Goal: Complete application form

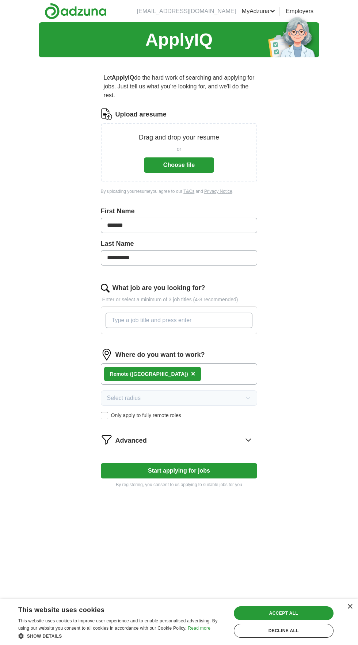
click at [119, 321] on input "What job are you looking for?" at bounding box center [179, 320] width 147 height 15
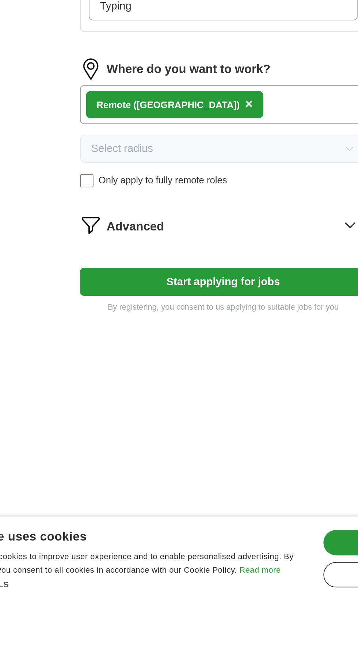
click at [216, 473] on button "Start applying for jobs" at bounding box center [179, 470] width 157 height 15
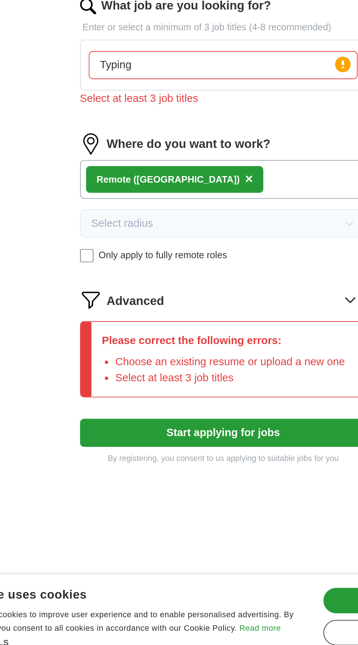
scroll to position [8, 0]
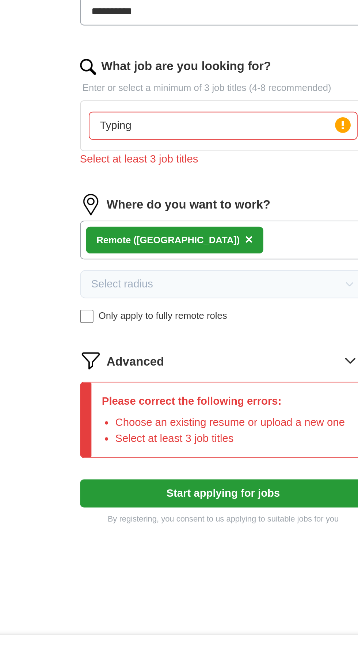
click at [179, 314] on input "Typing" at bounding box center [179, 320] width 147 height 15
click at [175, 318] on input "Typing" at bounding box center [179, 320] width 147 height 15
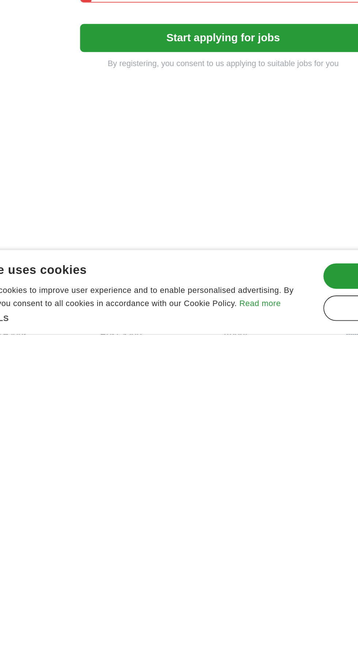
scroll to position [47, 0]
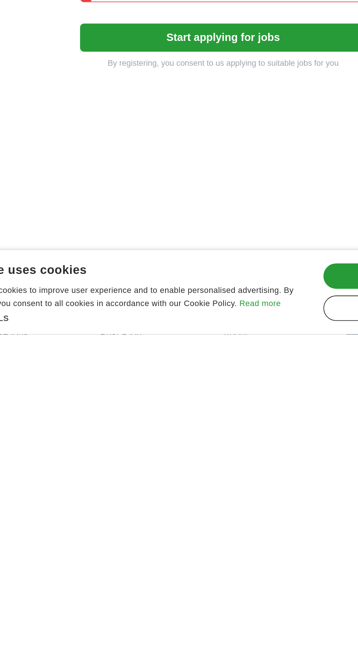
click at [216, 480] on button "Start applying for jobs" at bounding box center [179, 483] width 157 height 15
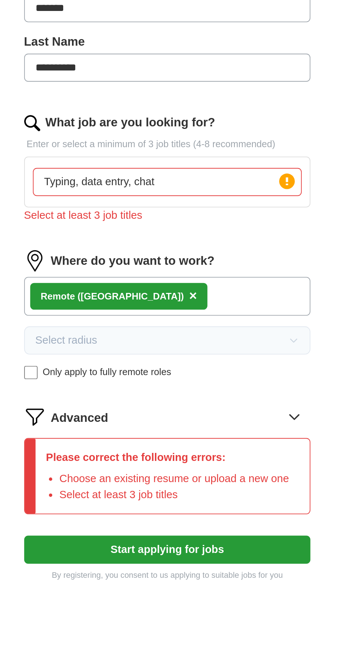
click at [225, 280] on input "Typing, data entry, chat" at bounding box center [179, 281] width 147 height 15
type input "Typing,"
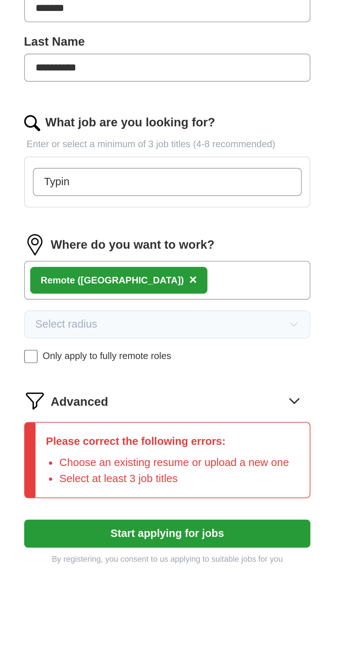
type input "Typing"
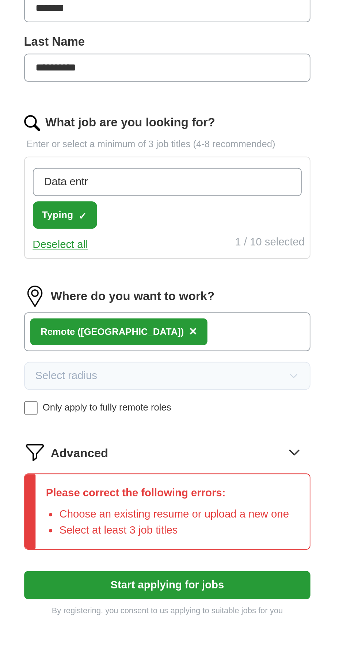
type input "Data entry"
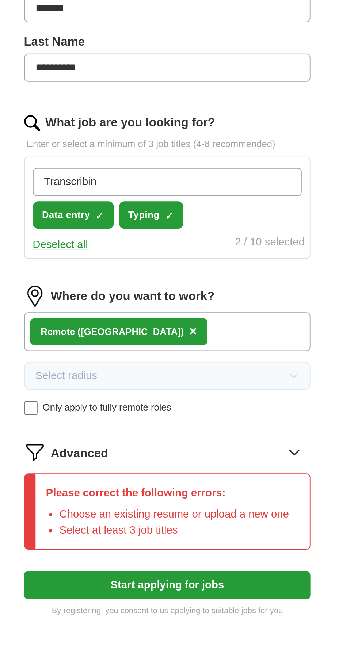
type input "Transcribing"
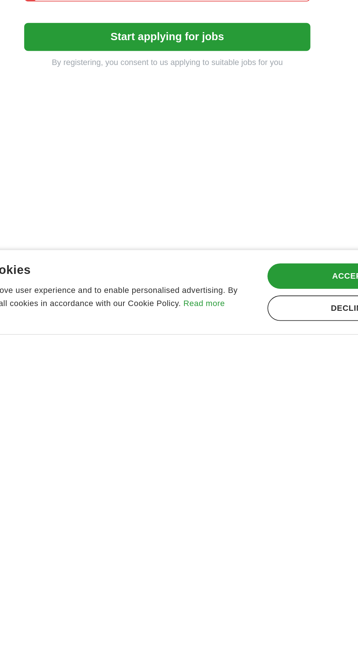
scroll to position [64, 0]
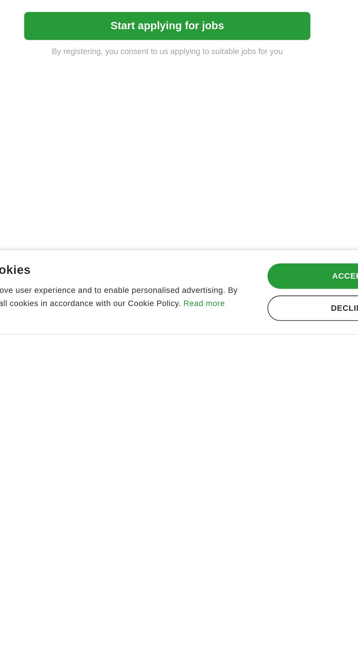
click at [239, 476] on button "Start applying for jobs" at bounding box center [179, 476] width 157 height 15
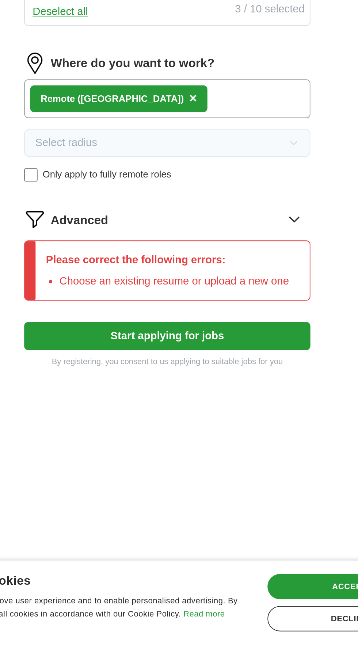
click at [122, 476] on button "Start applying for jobs" at bounding box center [179, 476] width 157 height 15
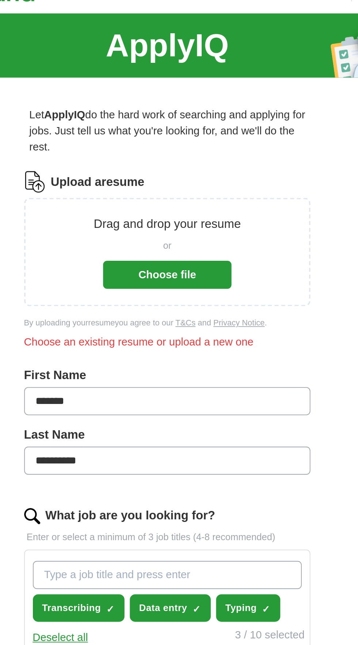
scroll to position [15, 0]
click at [163, 153] on button "Choose file" at bounding box center [179, 150] width 70 height 15
click at [167, 150] on button "Choose file" at bounding box center [179, 150] width 70 height 15
click at [193, 146] on button "Choose file" at bounding box center [179, 150] width 70 height 15
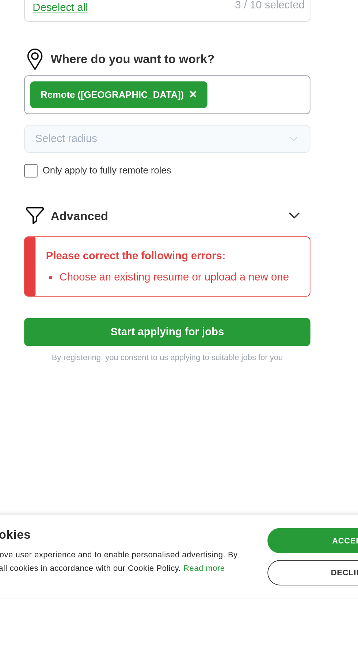
scroll to position [41, 0]
click at [125, 500] on button "Start applying for jobs" at bounding box center [179, 499] width 157 height 15
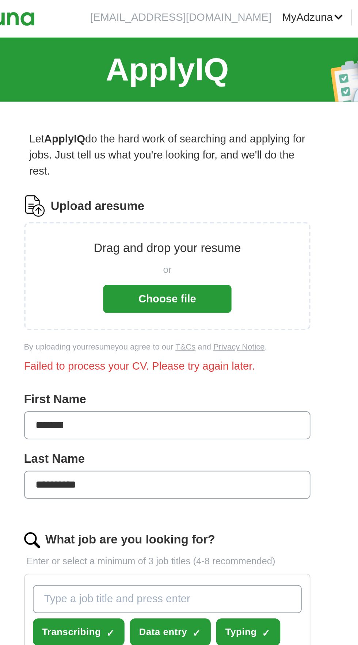
scroll to position [0, 0]
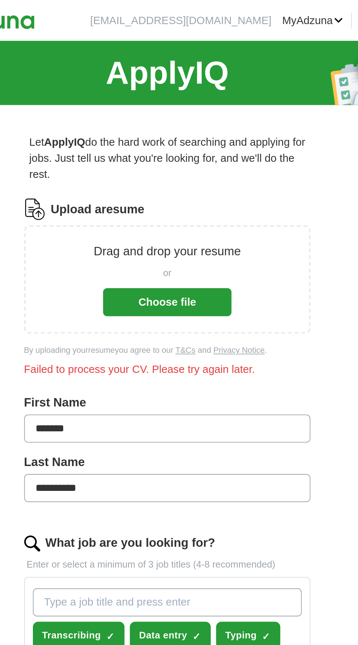
click at [169, 167] on button "Choose file" at bounding box center [179, 165] width 70 height 15
